Goal: Book appointment/travel/reservation

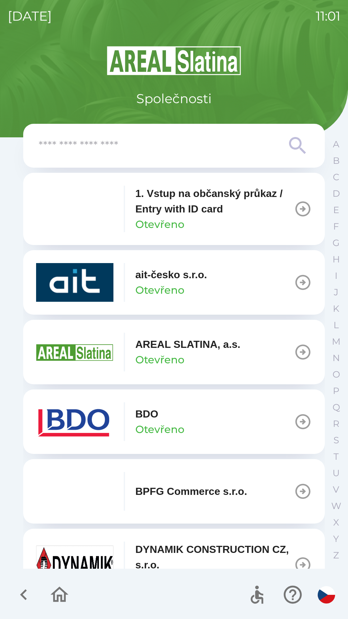
scroll to position [447, 0]
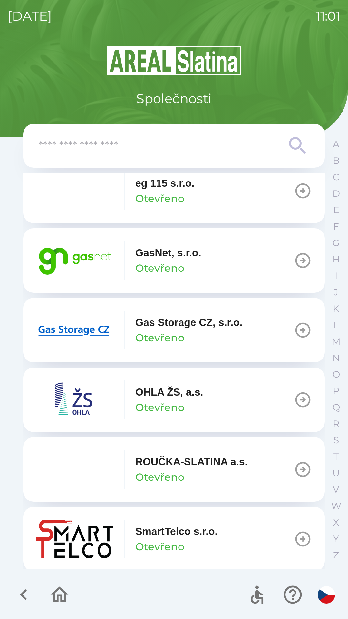
click at [176, 256] on p "GasNet, s.r.o." at bounding box center [168, 252] width 66 height 15
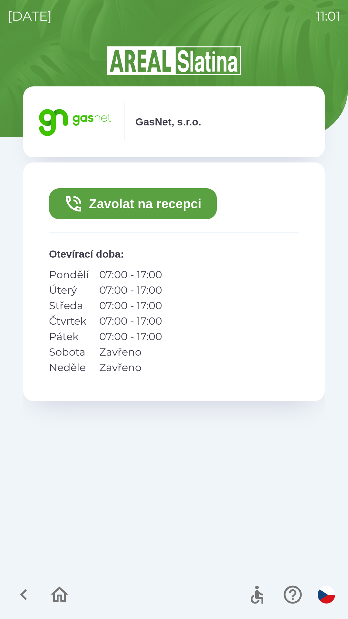
click at [170, 209] on button "Zavolat na recepci" at bounding box center [133, 203] width 168 height 31
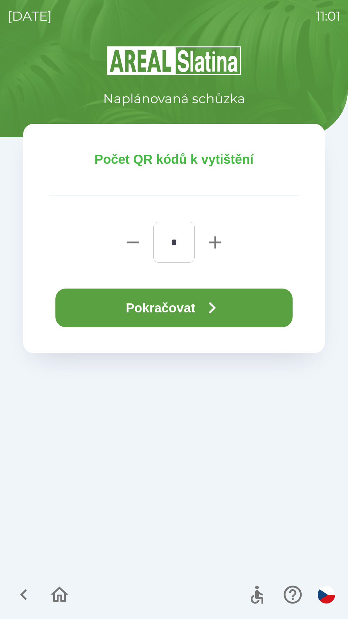
click at [178, 304] on button "Pokračovat" at bounding box center [173, 308] width 237 height 39
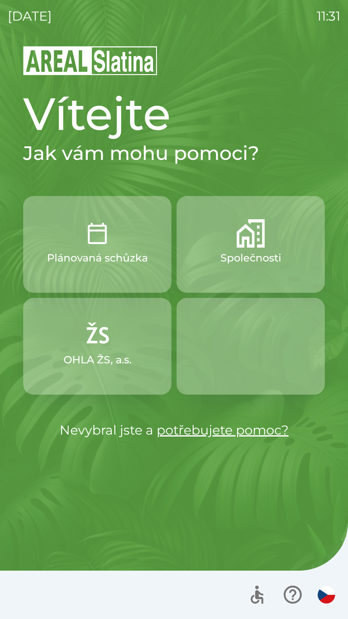
click at [124, 250] on p "Plánovaná schůzka" at bounding box center [97, 257] width 101 height 15
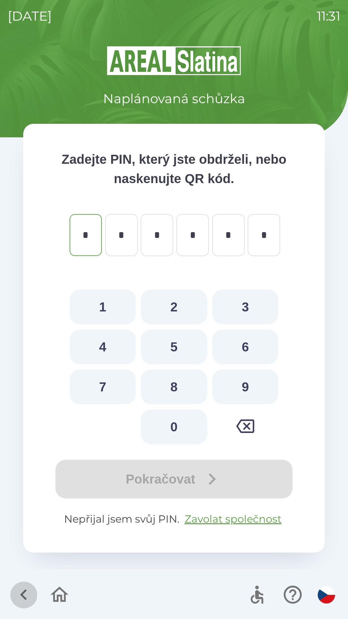
click at [23, 592] on icon "button" at bounding box center [23, 594] width 7 height 11
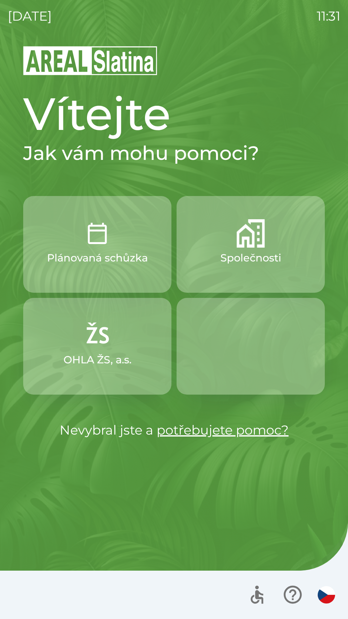
click at [253, 255] on p "Společnosti" at bounding box center [251, 257] width 61 height 15
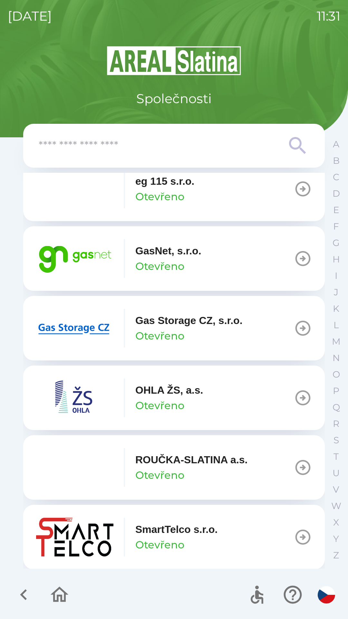
scroll to position [450, 0]
click at [224, 268] on button "GasNet, s.r.o. Otevřeno" at bounding box center [174, 258] width 302 height 64
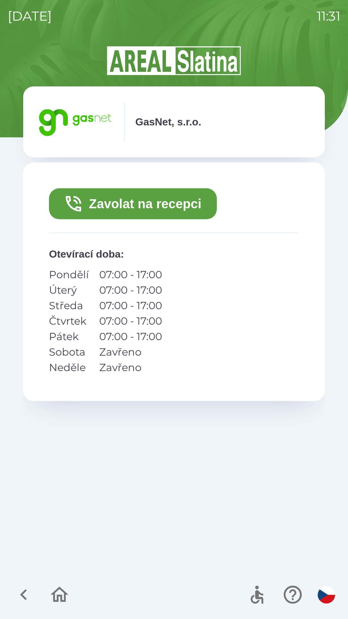
click at [174, 201] on button "Zavolat na recepci" at bounding box center [133, 203] width 168 height 31
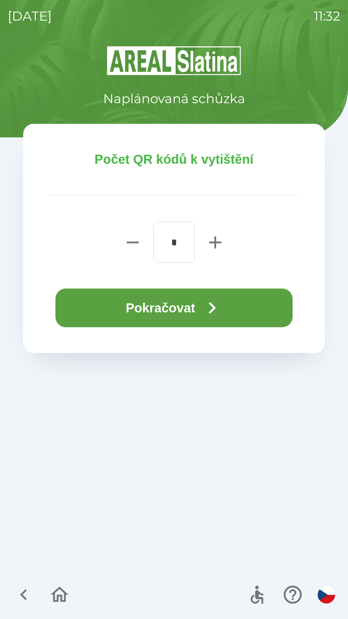
click at [182, 305] on button "Pokračovat" at bounding box center [173, 308] width 237 height 39
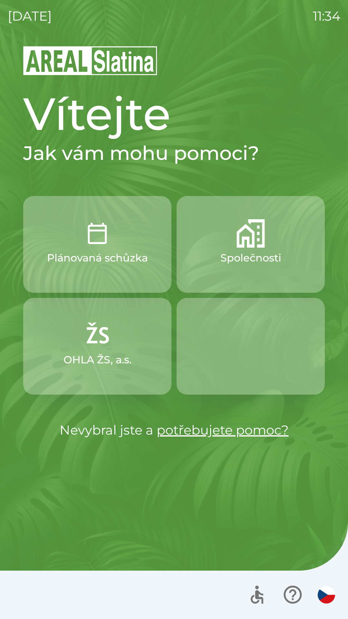
click at [275, 263] on p "Společnosti" at bounding box center [251, 257] width 61 height 15
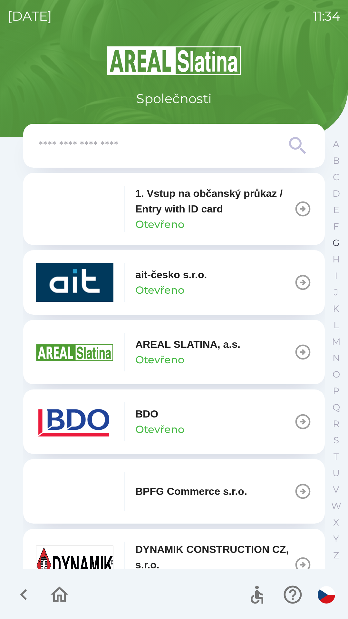
click at [336, 242] on p "G" at bounding box center [336, 242] width 7 height 11
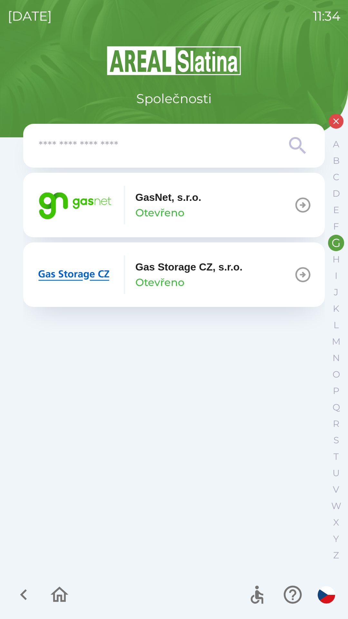
click at [223, 199] on button "GasNet, s.r.o. Otevřeno" at bounding box center [174, 205] width 302 height 64
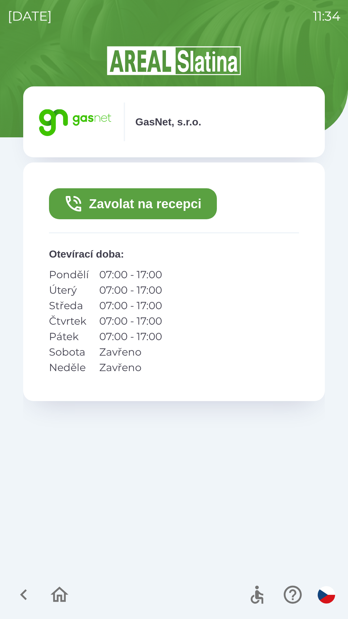
click at [129, 211] on button "Zavolat na recepci" at bounding box center [133, 203] width 168 height 31
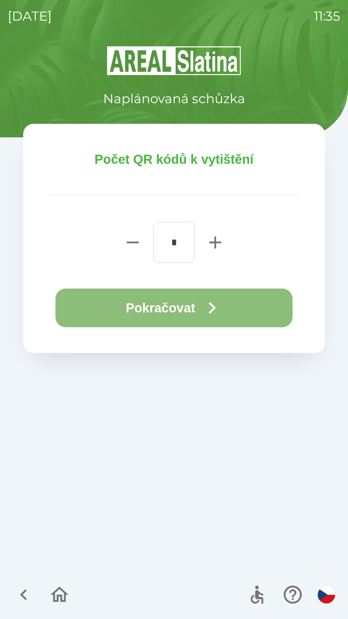
click at [211, 308] on icon "button" at bounding box center [212, 307] width 23 height 23
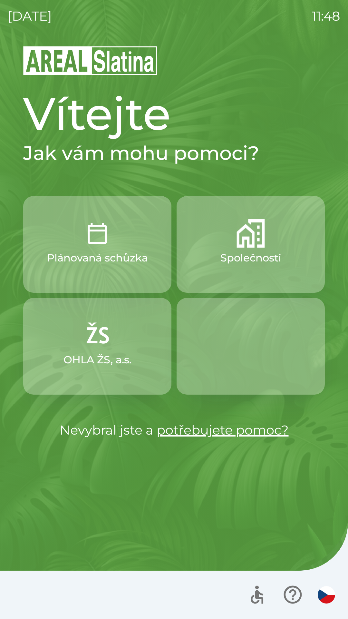
click at [255, 255] on p "Společnosti" at bounding box center [251, 257] width 61 height 15
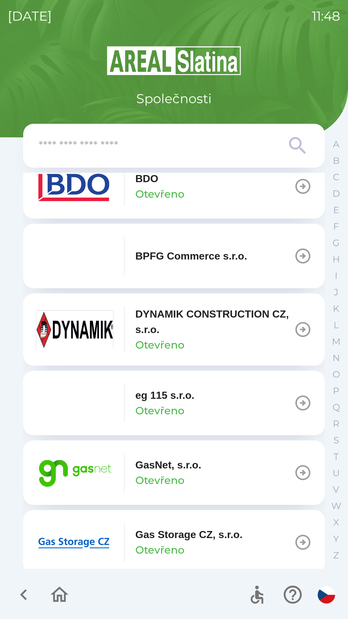
scroll to position [238, 0]
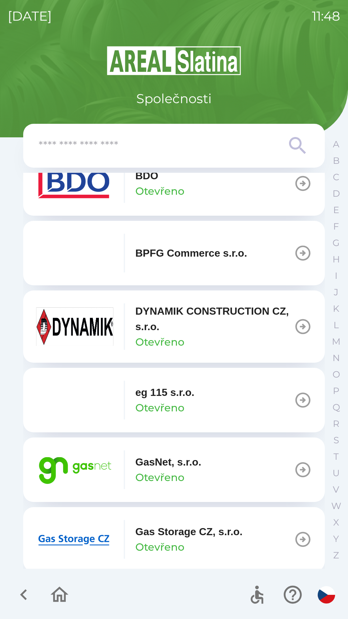
click at [299, 466] on icon "button" at bounding box center [303, 470] width 18 height 18
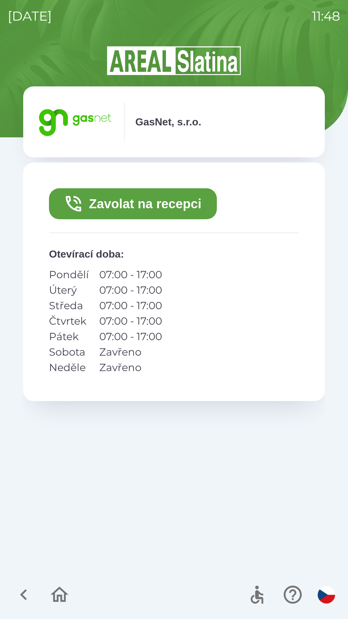
click at [157, 205] on button "Zavolat na recepci" at bounding box center [133, 203] width 168 height 31
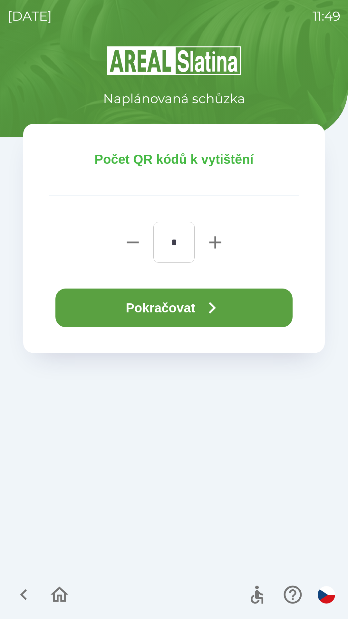
click at [174, 247] on input "*" at bounding box center [174, 242] width 26 height 25
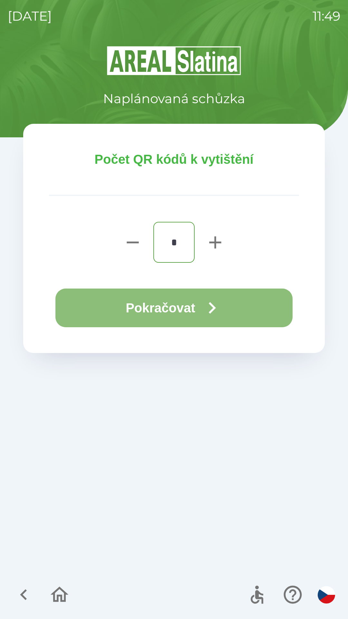
click at [200, 310] on button "Pokračovat" at bounding box center [173, 308] width 237 height 39
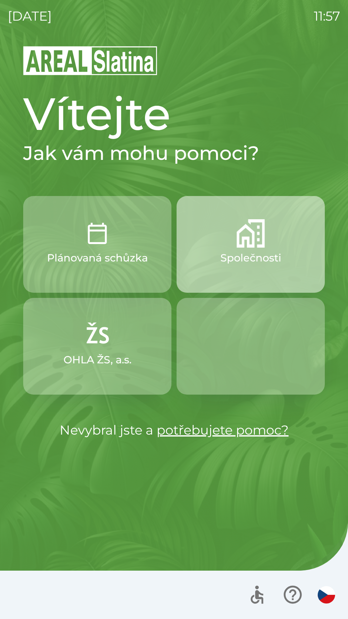
click at [243, 249] on button "Společnosti" at bounding box center [251, 244] width 148 height 97
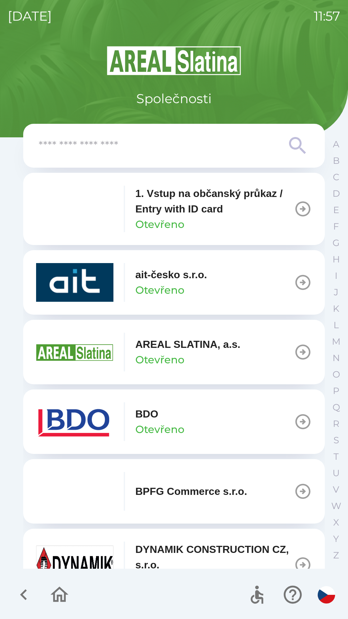
click at [145, 145] on input "text" at bounding box center [161, 146] width 245 height 18
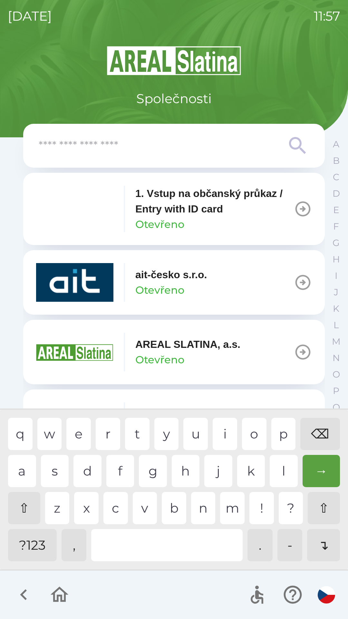
type input "*"
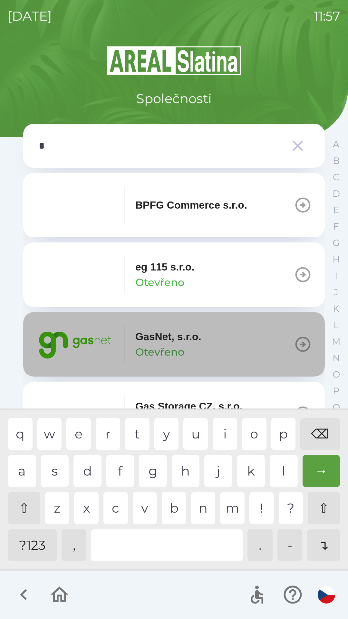
click at [165, 338] on p "GasNet, s.r.o." at bounding box center [168, 336] width 66 height 15
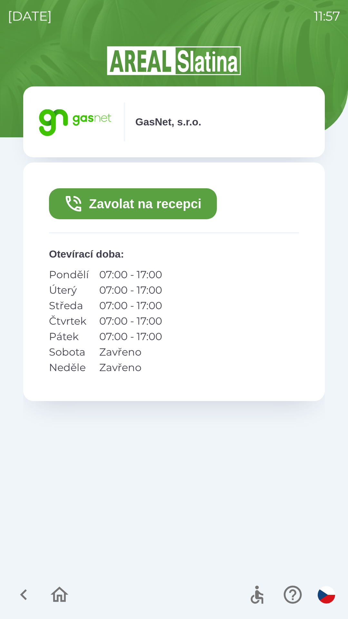
click at [156, 203] on button "Zavolat na recepci" at bounding box center [133, 203] width 168 height 31
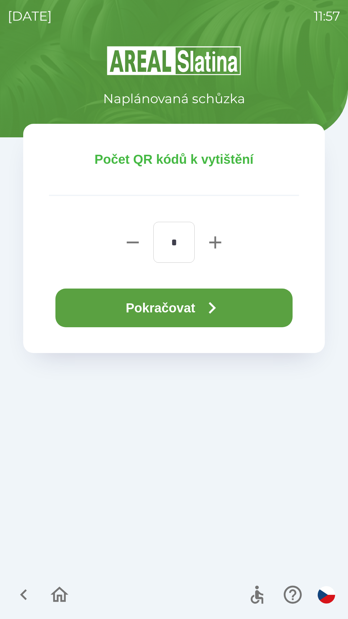
click at [181, 308] on button "Pokračovat" at bounding box center [173, 308] width 237 height 39
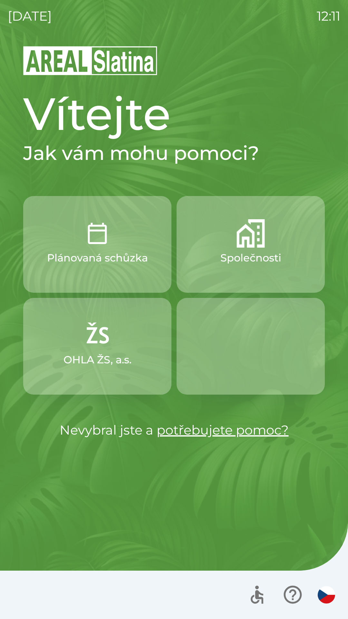
click at [269, 255] on p "Společnosti" at bounding box center [251, 257] width 61 height 15
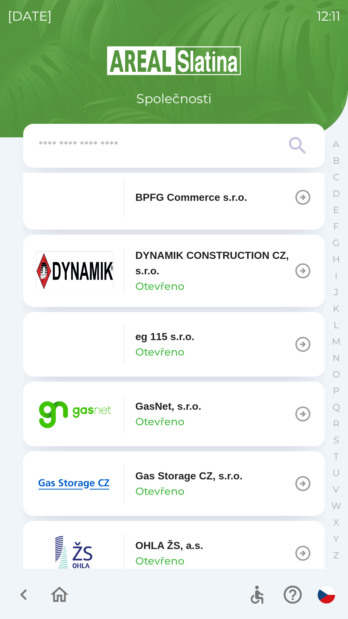
scroll to position [295, 0]
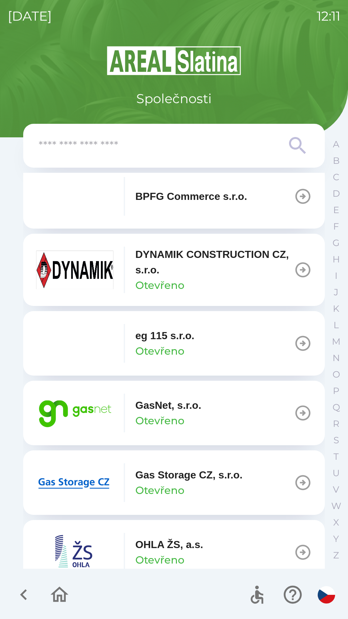
click at [230, 415] on button "GasNet, s.r.o. Otevřeno" at bounding box center [174, 413] width 302 height 64
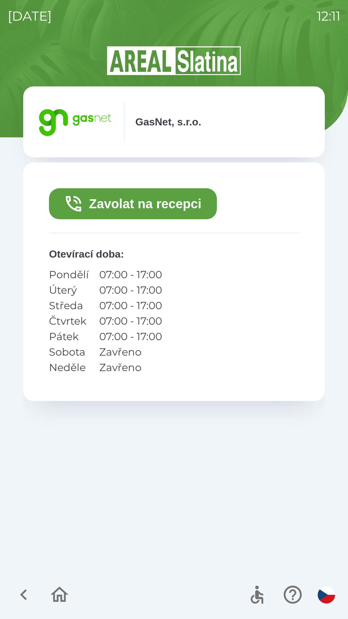
click at [182, 202] on button "Zavolat na recepci" at bounding box center [133, 203] width 168 height 31
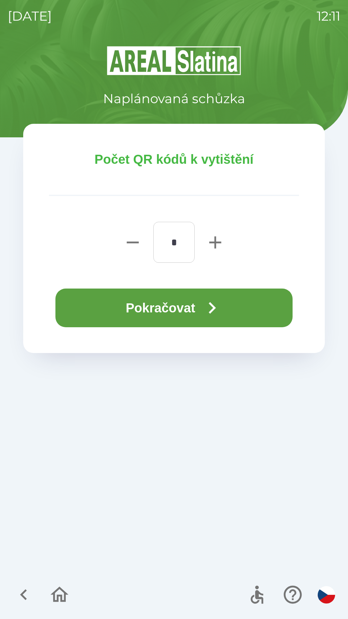
click at [236, 316] on button "Pokračovat" at bounding box center [173, 308] width 237 height 39
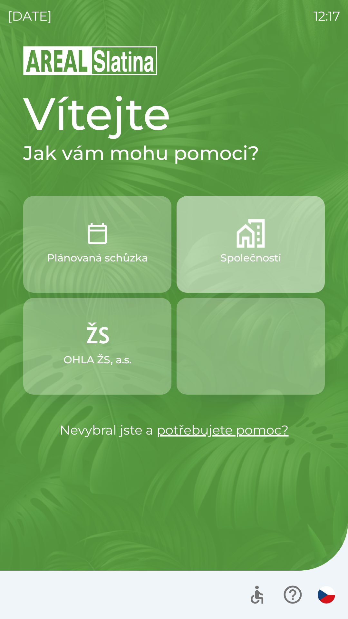
click at [266, 255] on p "Společnosti" at bounding box center [251, 257] width 61 height 15
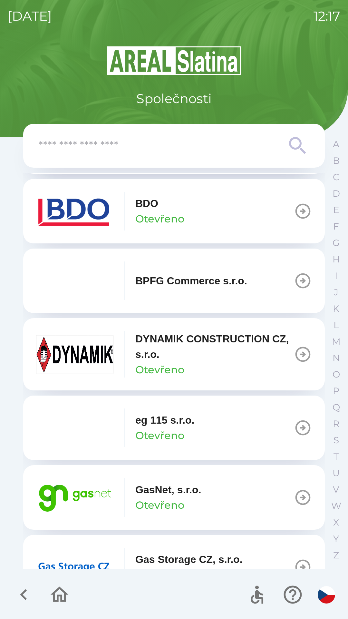
scroll to position [212, 0]
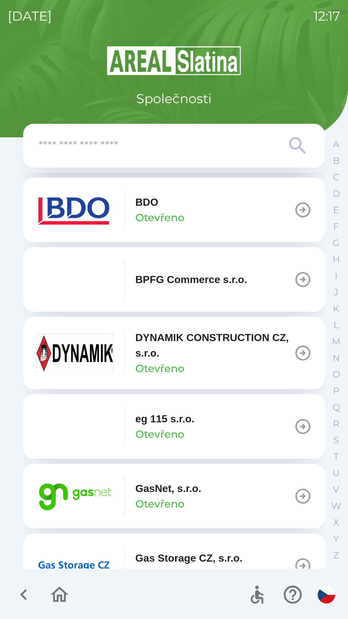
click at [216, 485] on button "GasNet, s.r.o. Otevřeno" at bounding box center [174, 496] width 302 height 64
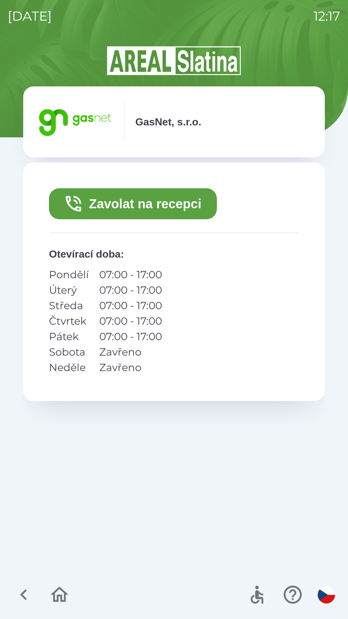
click at [189, 203] on button "Zavolat na recepci" at bounding box center [133, 203] width 168 height 31
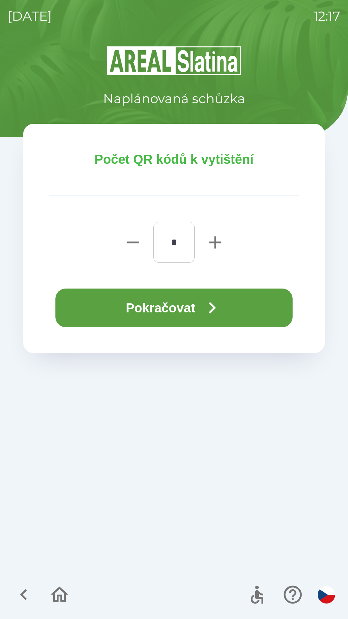
click at [218, 245] on icon "button" at bounding box center [215, 242] width 21 height 21
type input "*"
click at [217, 304] on icon "button" at bounding box center [212, 307] width 23 height 23
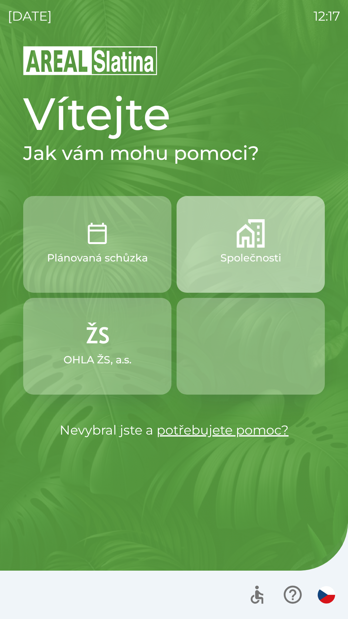
click at [260, 250] on button "Společnosti" at bounding box center [251, 244] width 148 height 97
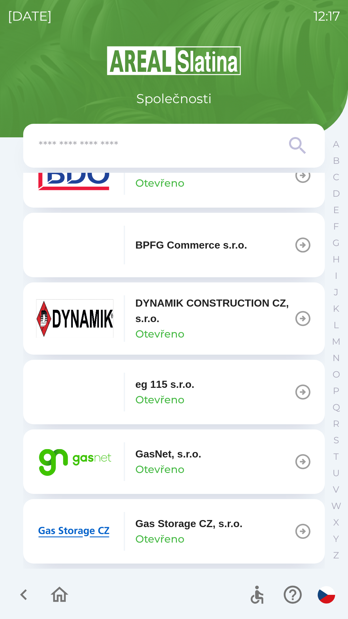
scroll to position [248, 0]
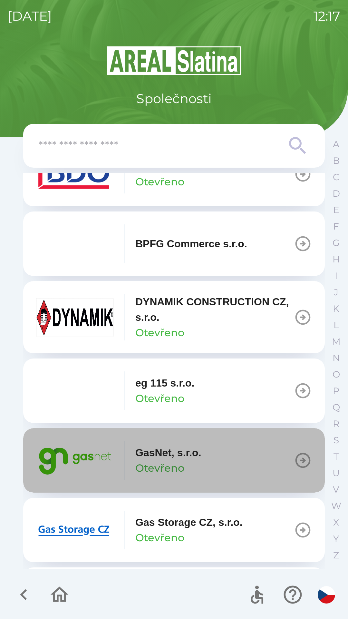
click at [260, 463] on button "GasNet, s.r.o. Otevřeno" at bounding box center [174, 460] width 302 height 64
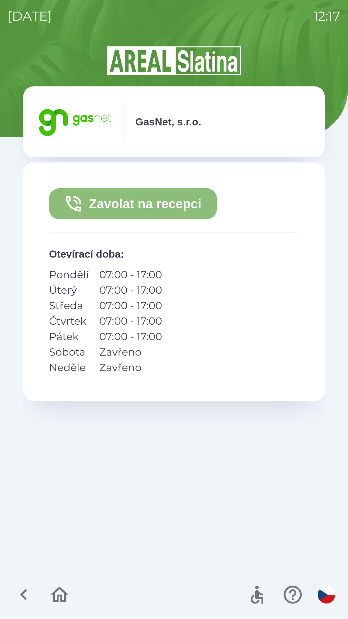
click at [184, 202] on button "Zavolat na recepci" at bounding box center [133, 203] width 168 height 31
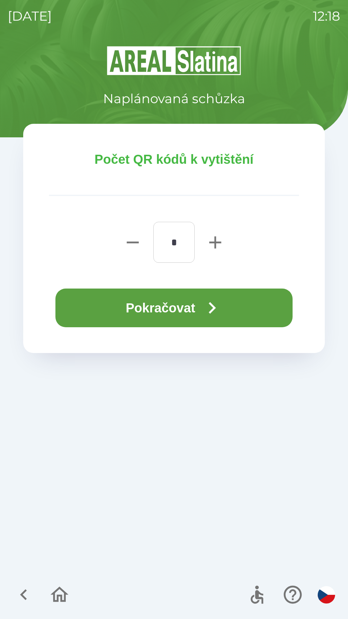
click at [214, 245] on icon "button" at bounding box center [215, 242] width 21 height 21
click at [215, 243] on icon "button" at bounding box center [215, 242] width 12 height 12
click at [218, 243] on icon "button" at bounding box center [215, 242] width 12 height 12
type input "*"
click at [207, 307] on icon "button" at bounding box center [212, 307] width 23 height 23
